Goal: Subscribe to service/newsletter

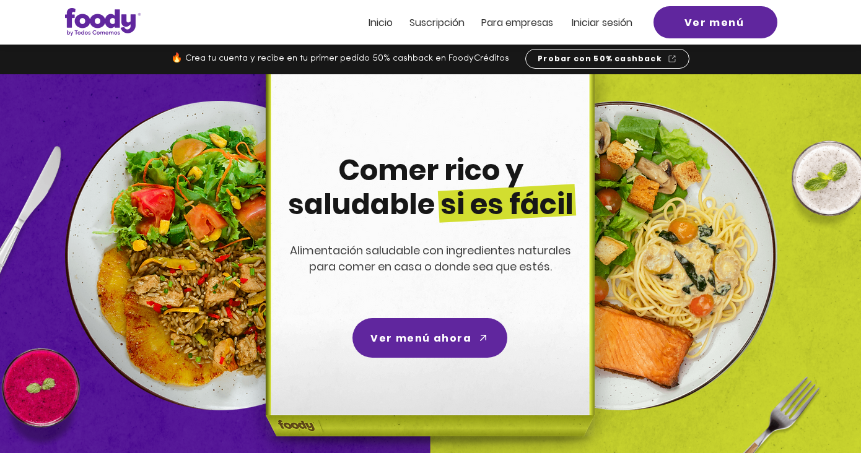
click at [457, 27] on span "Suscripción" at bounding box center [436, 22] width 55 height 14
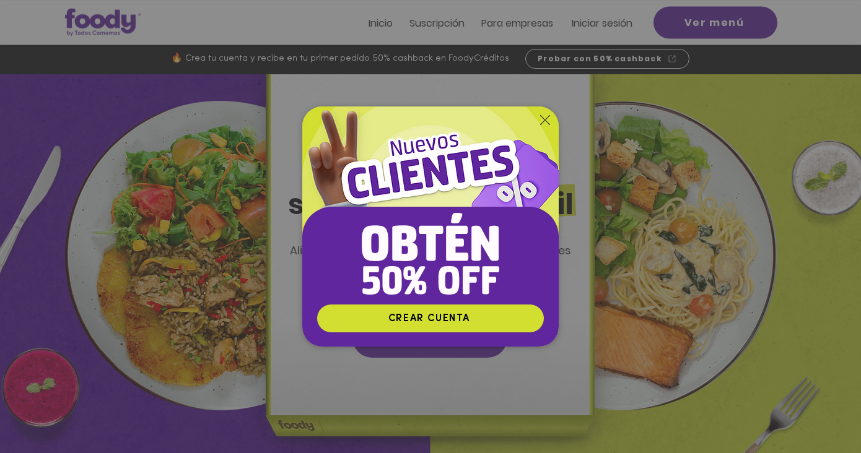
click at [547, 116] on icon "Volver al sitio" at bounding box center [545, 120] width 10 height 10
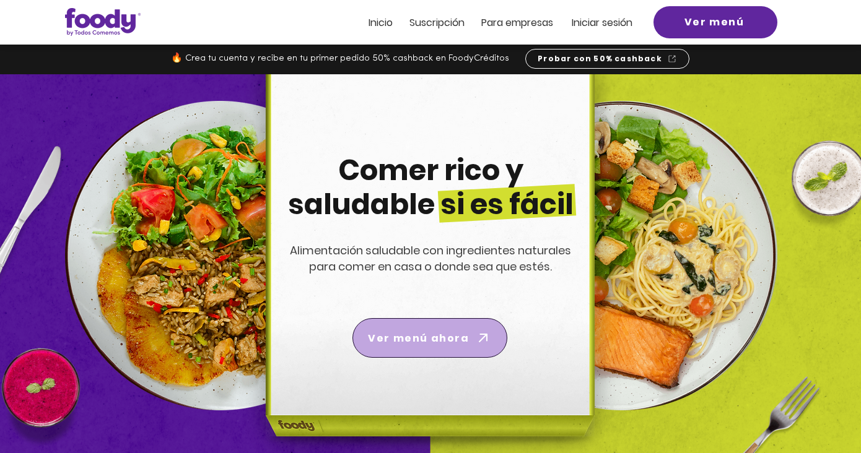
click at [459, 345] on span "Ver menú ahora" at bounding box center [418, 338] width 101 height 15
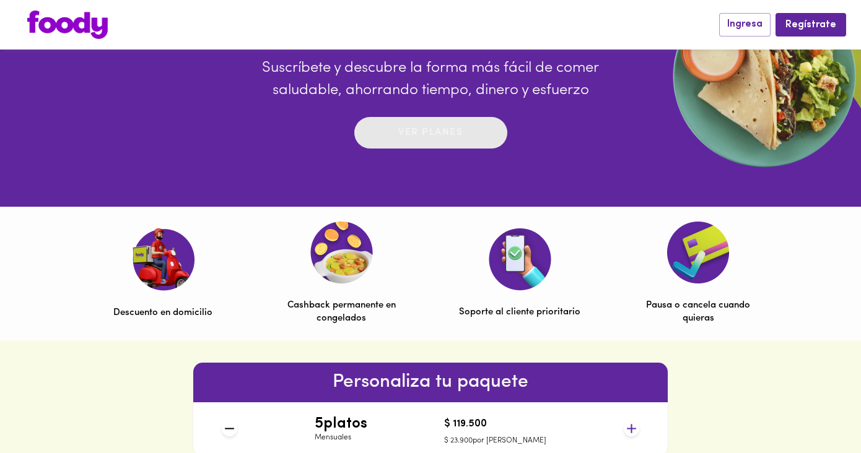
click at [443, 140] on p "Ver planes" at bounding box center [430, 133] width 64 height 14
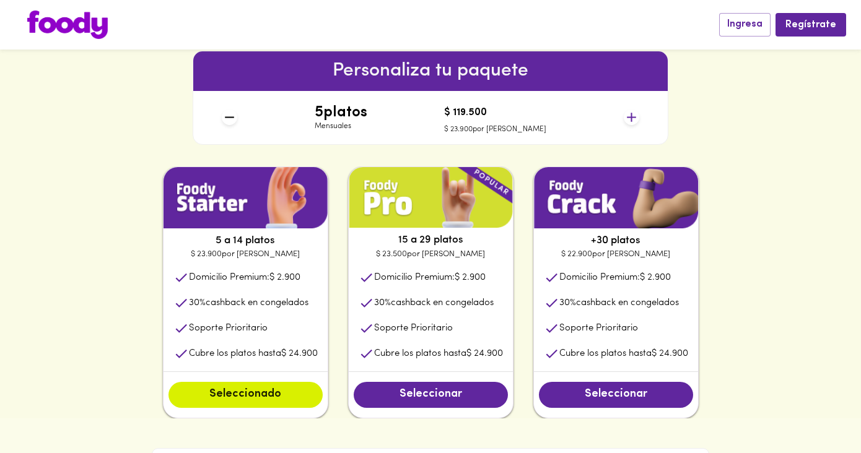
scroll to position [519, 0]
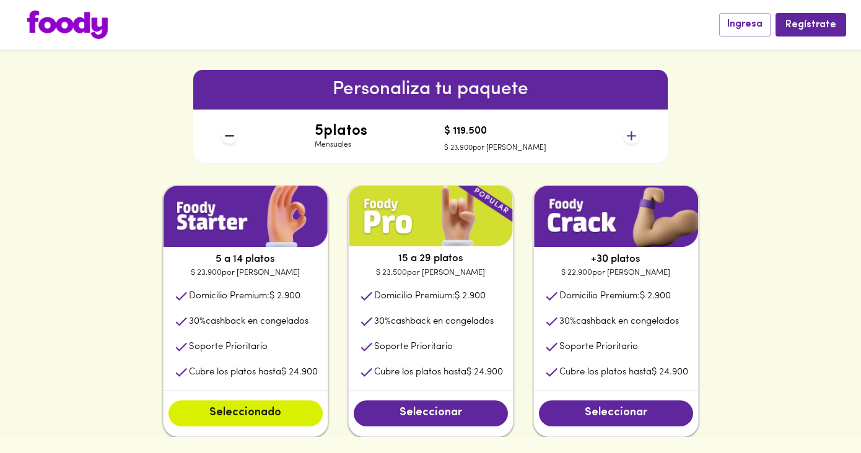
click at [475, 215] on img at bounding box center [431, 216] width 164 height 61
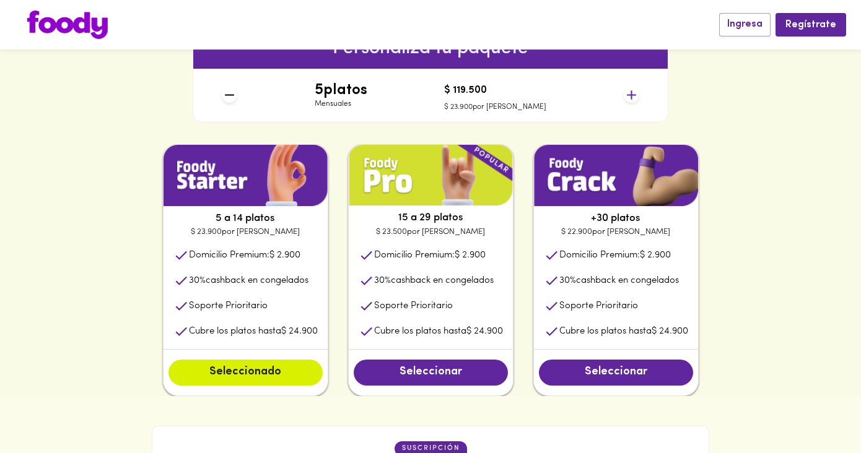
scroll to position [561, 0]
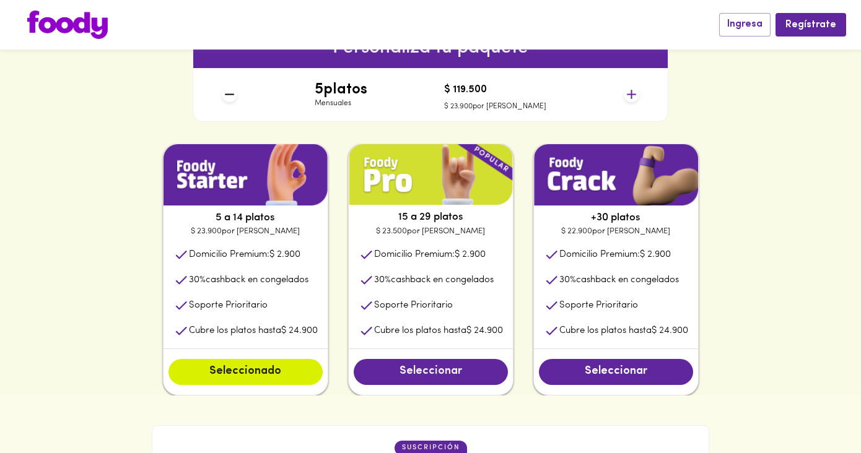
click at [493, 375] on span "Seleccionar" at bounding box center [430, 372] width 129 height 14
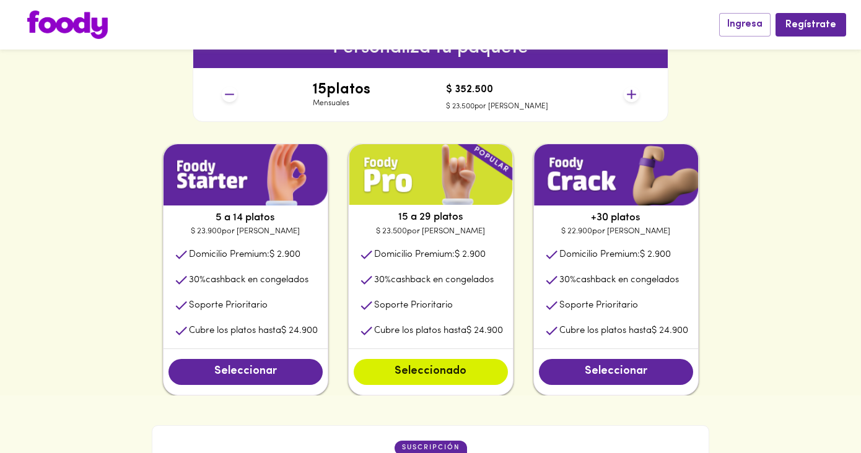
click at [630, 93] on icon at bounding box center [631, 94] width 9 height 9
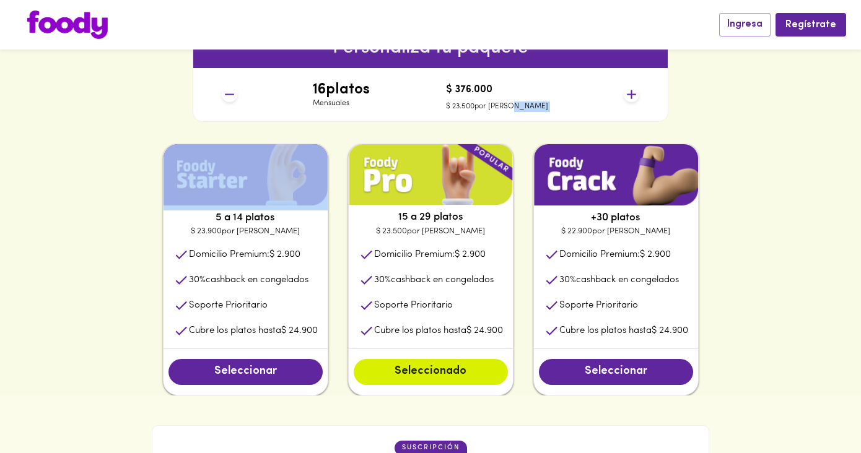
click at [630, 93] on icon at bounding box center [631, 94] width 9 height 9
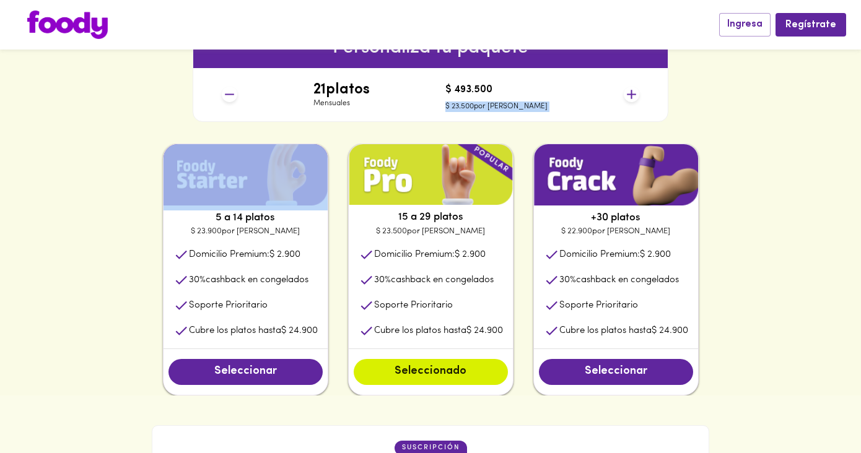
click at [630, 93] on icon at bounding box center [631, 94] width 9 height 9
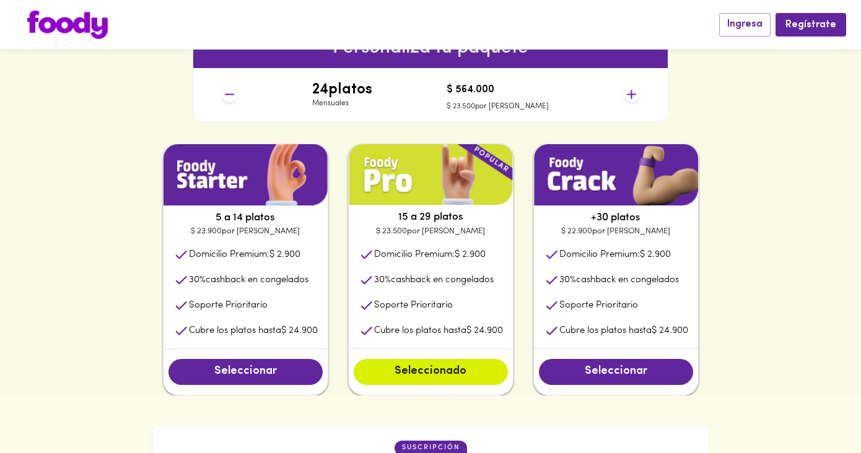
click at [797, 334] on div "5 a 14 platos $ 23.900 por plato Domicilio Premium: $ 2.900 30 % cashback en co…" at bounding box center [430, 270] width 861 height 252
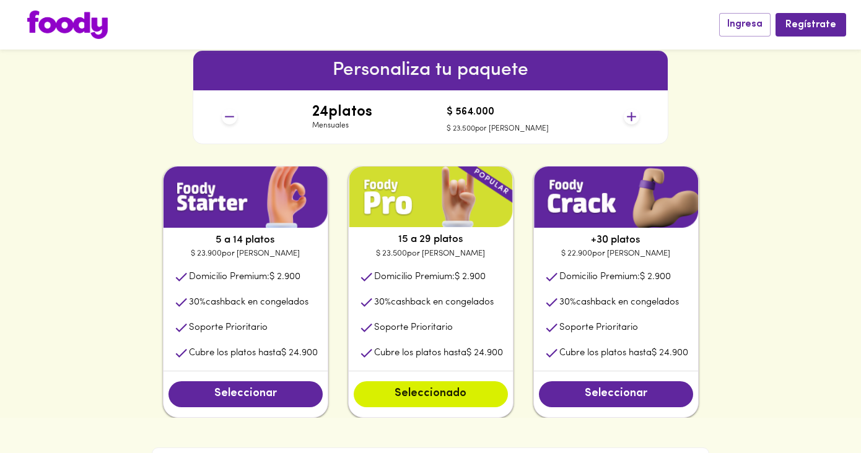
scroll to position [516, 0]
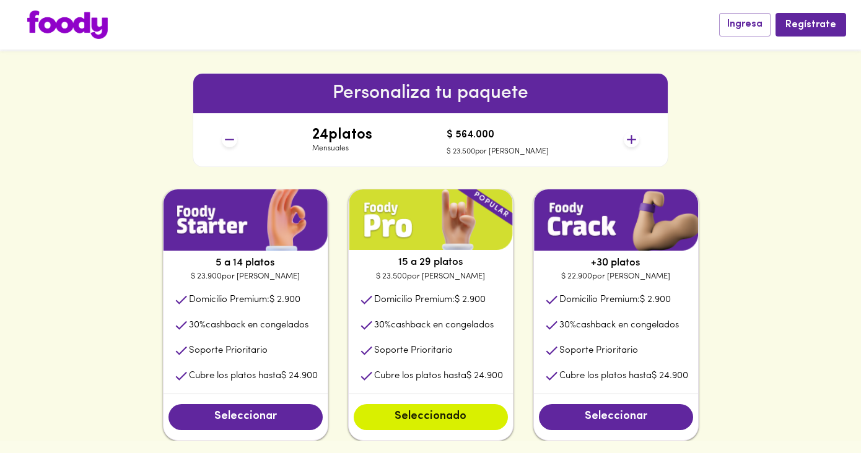
click at [232, 138] on icon at bounding box center [229, 139] width 15 height 15
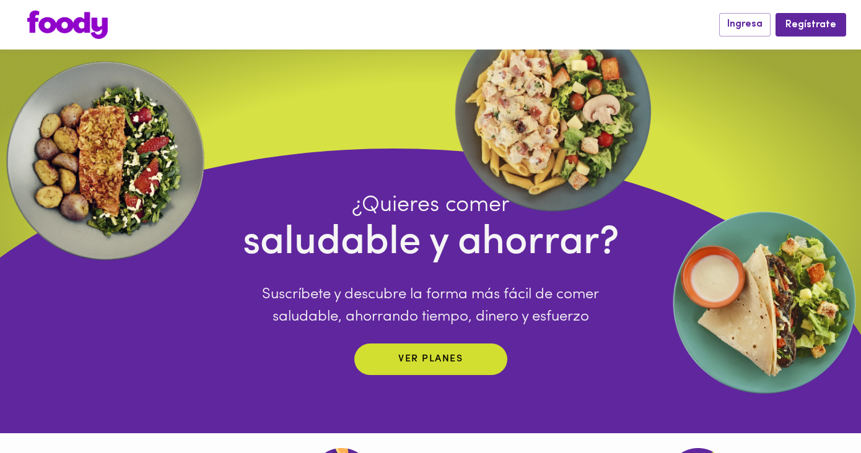
scroll to position [8, 0]
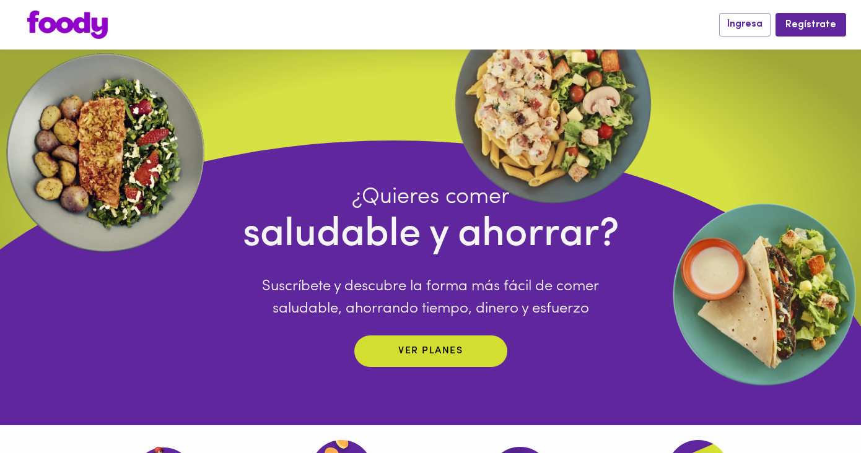
click at [84, 25] on img at bounding box center [67, 25] width 80 height 28
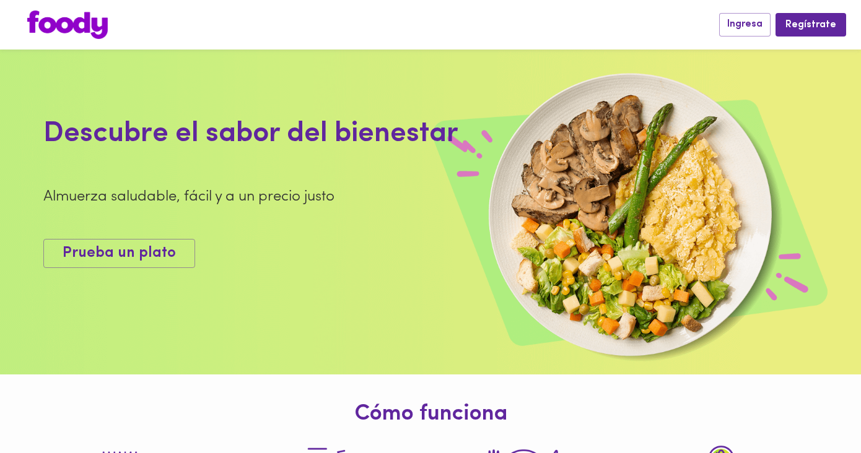
click at [85, 28] on img at bounding box center [67, 25] width 80 height 28
click at [66, 40] on div "Ingresa Regístrate" at bounding box center [430, 25] width 861 height 50
click at [64, 32] on img at bounding box center [67, 25] width 80 height 28
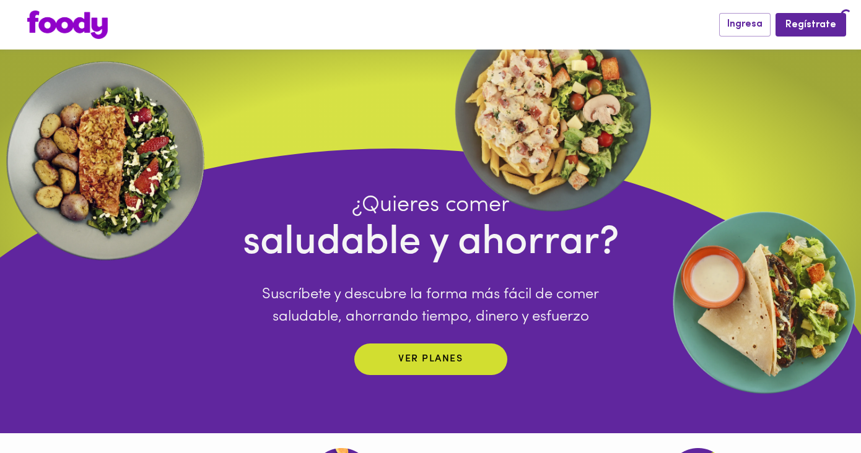
scroll to position [8, 0]
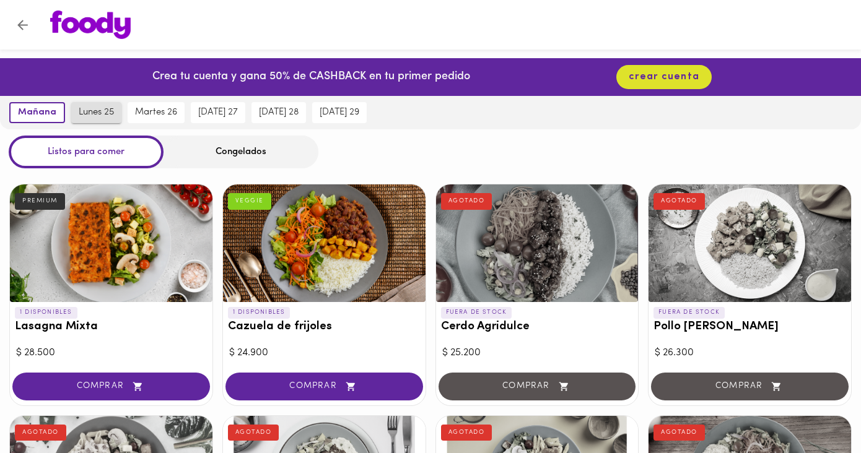
click at [102, 107] on span "lunes 25" at bounding box center [96, 112] width 35 height 11
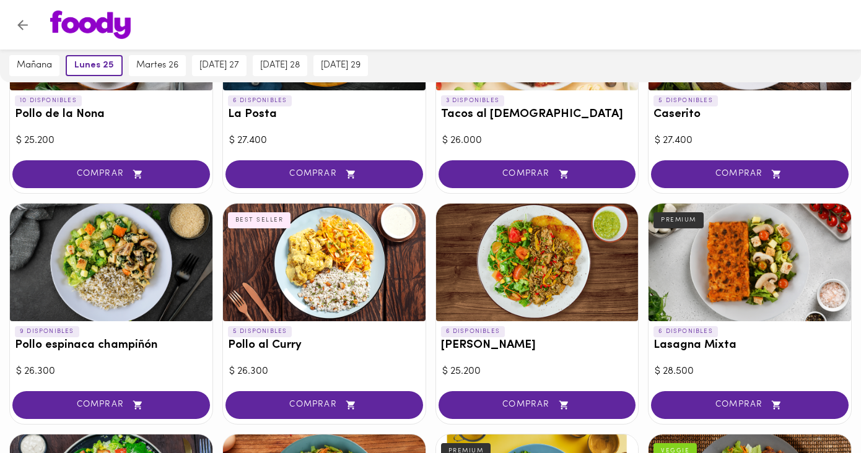
scroll to position [553, 0]
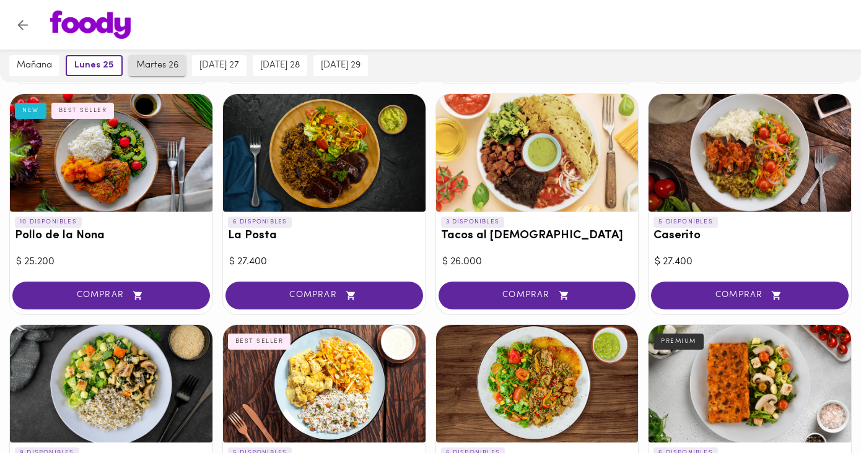
click at [160, 67] on span "martes 26" at bounding box center [157, 65] width 42 height 11
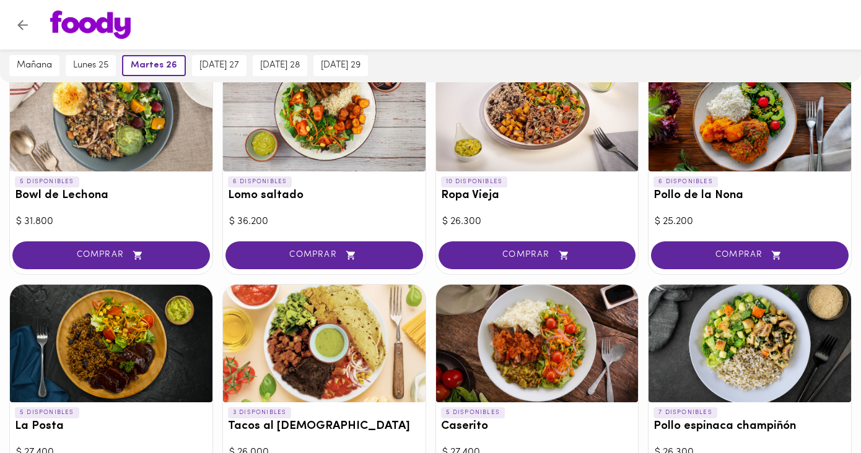
scroll to position [0, 0]
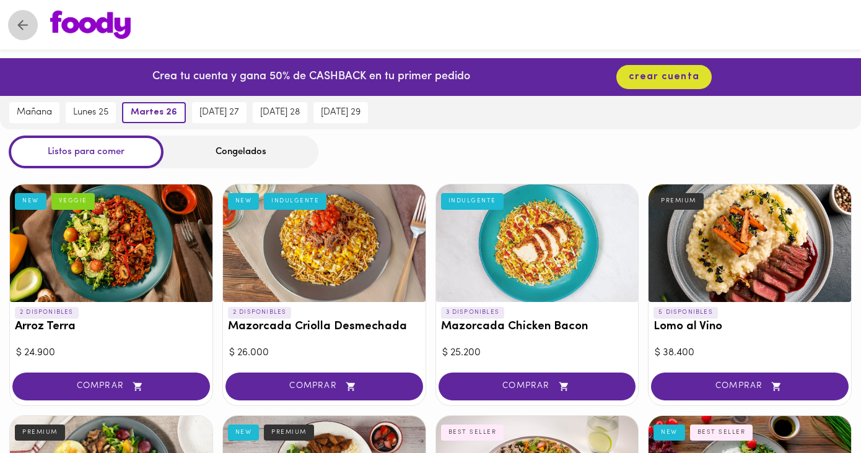
click at [26, 25] on icon "Volver" at bounding box center [22, 25] width 11 height 11
